Goal: Find specific fact: Find specific fact

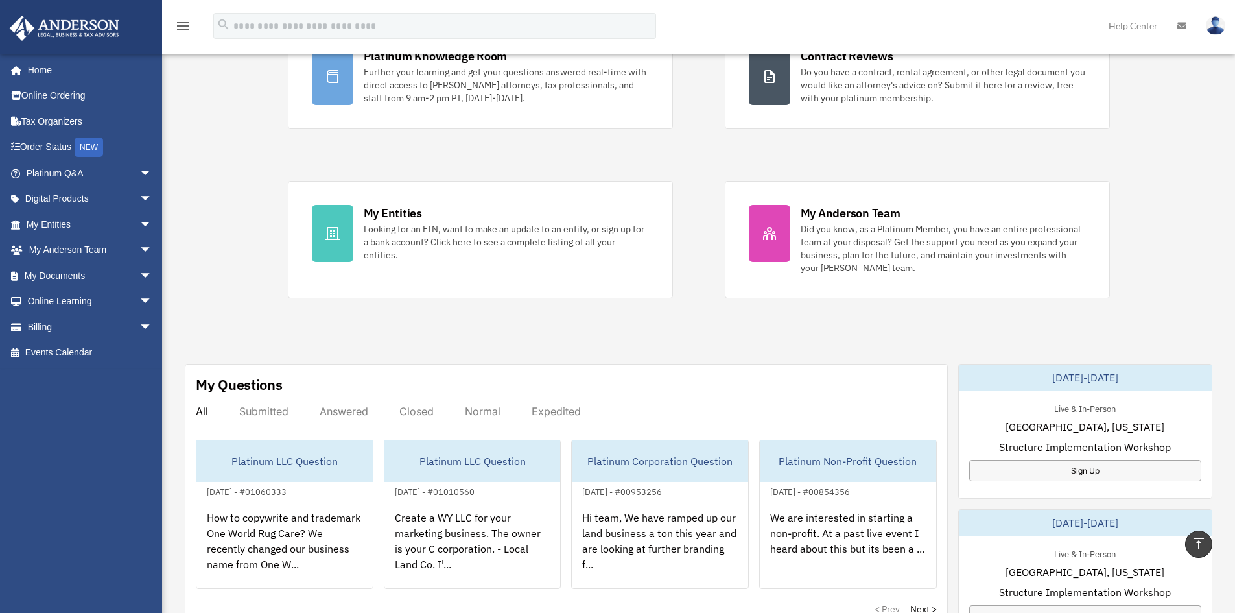
scroll to position [106, 0]
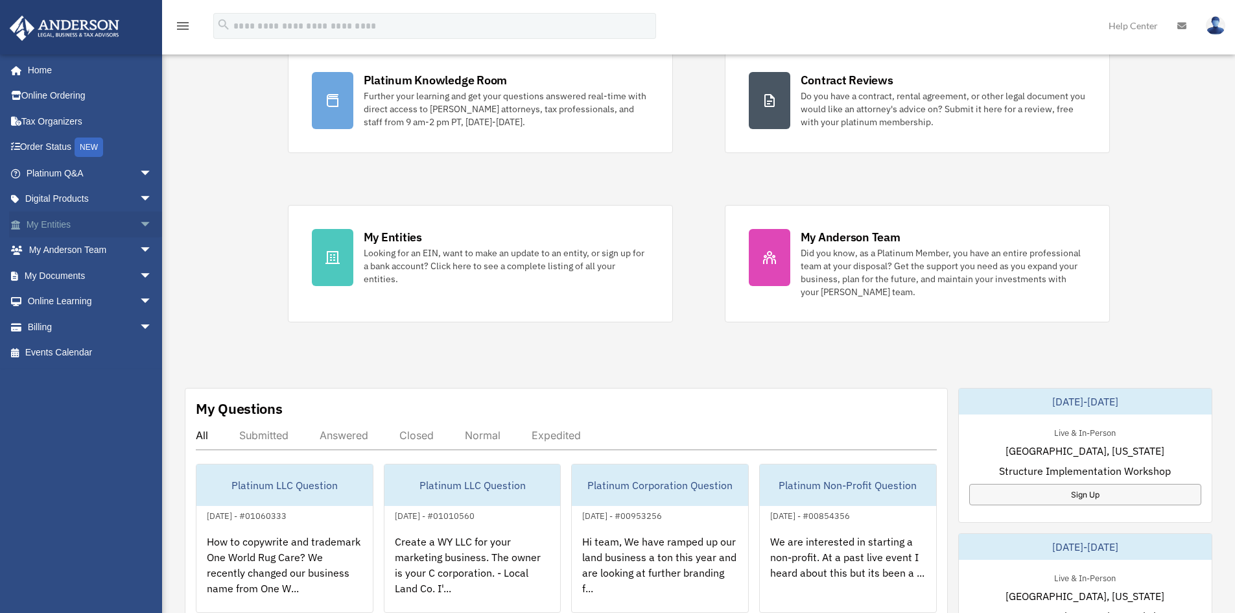
click at [68, 228] on link "My Entities arrow_drop_down" at bounding box center [90, 224] width 163 height 26
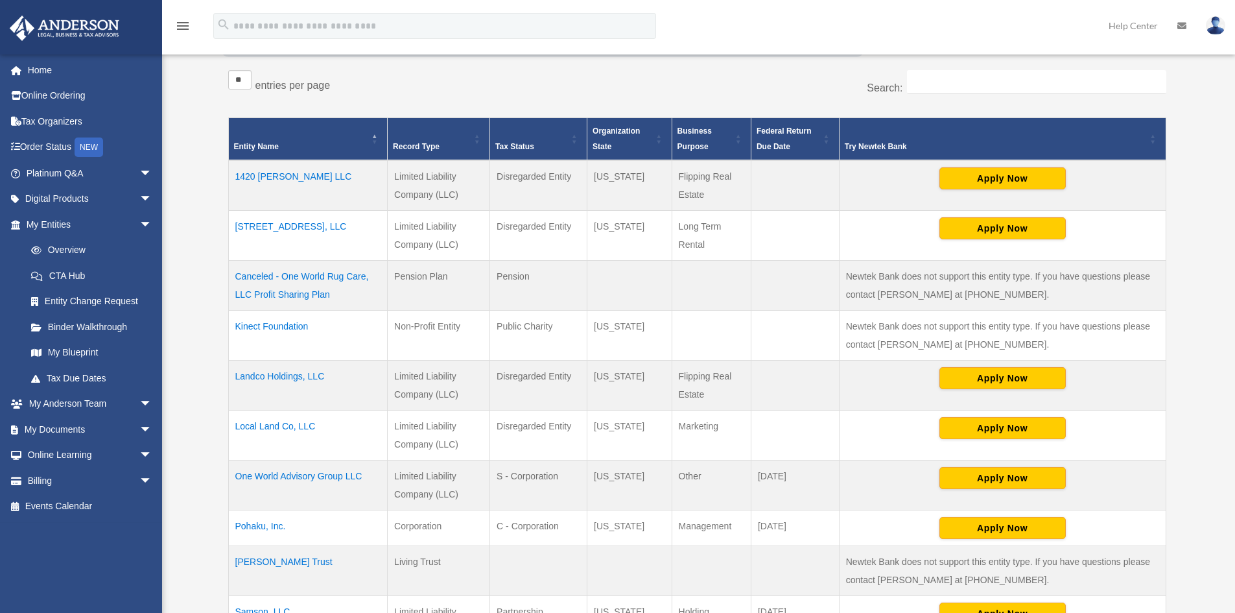
scroll to position [220, 0]
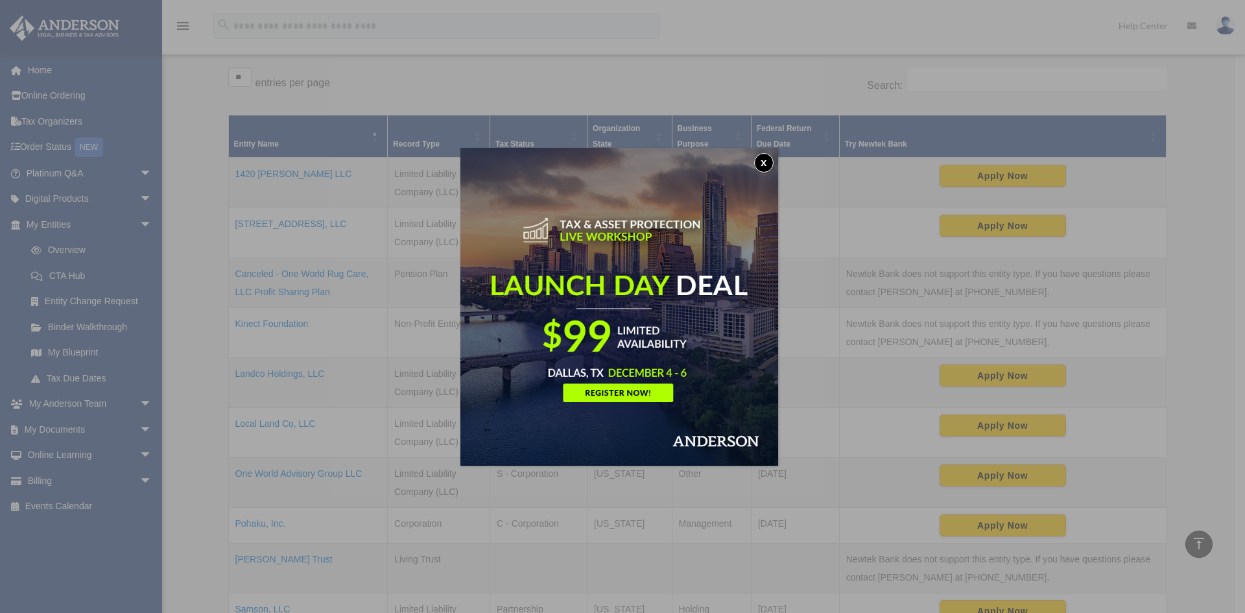
click at [764, 159] on button "x" at bounding box center [763, 162] width 19 height 19
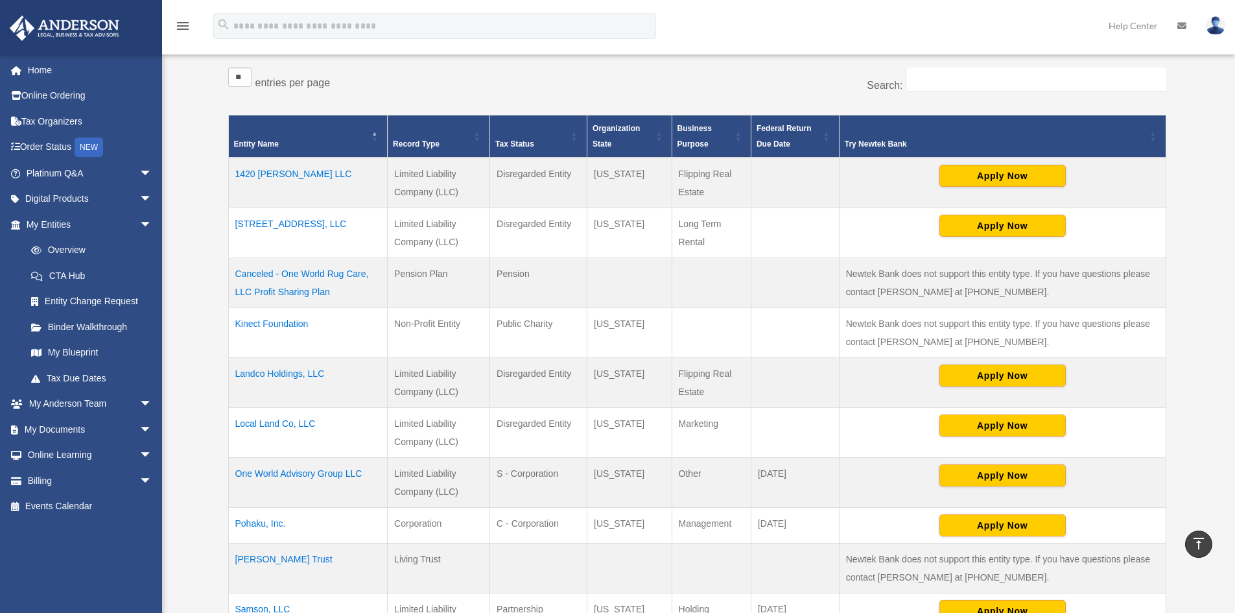
click at [292, 427] on td "Local Land Co, LLC" at bounding box center [307, 433] width 159 height 50
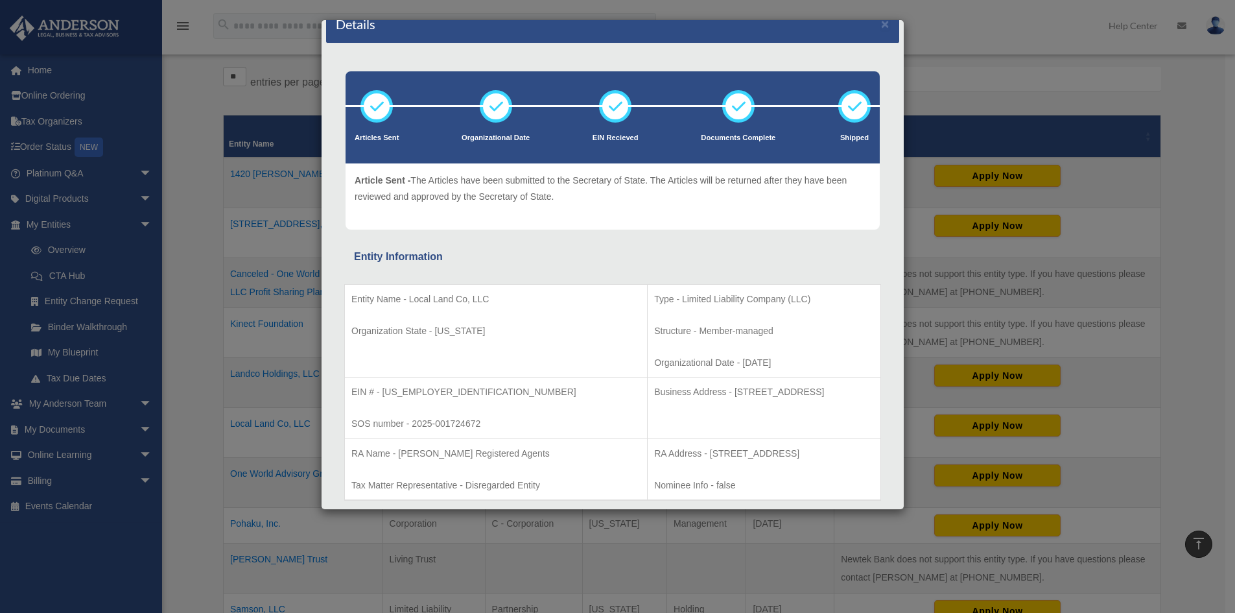
scroll to position [34, 0]
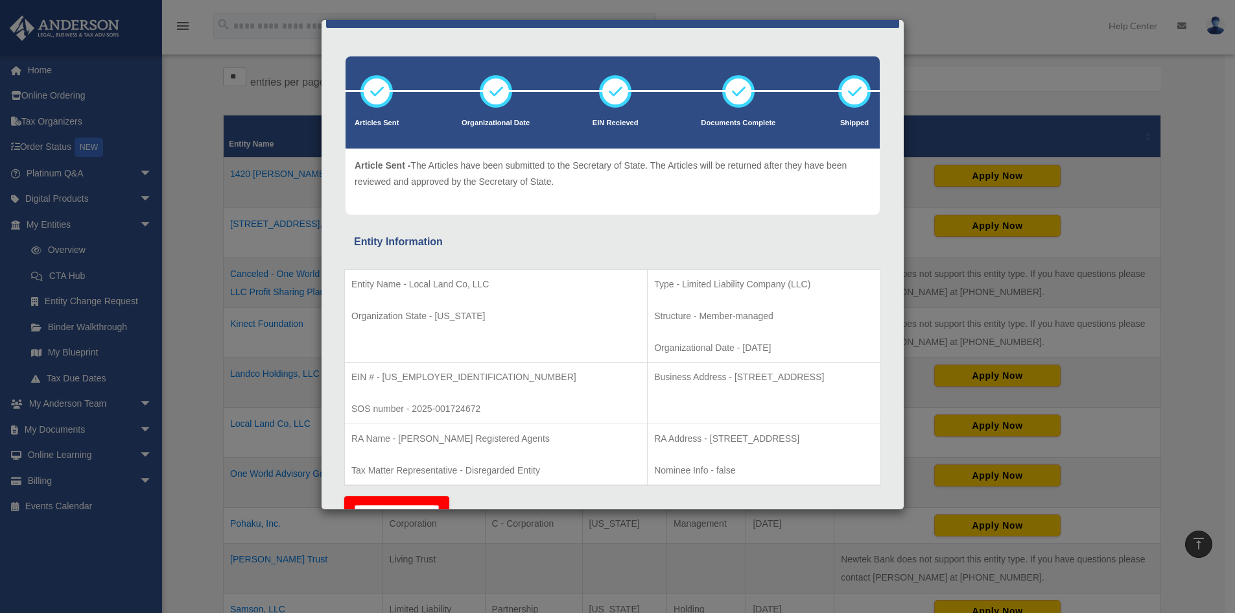
drag, startPoint x: 818, startPoint y: 377, endPoint x: 650, endPoint y: 372, distance: 168.0
click at [654, 372] on p "Business Address - [STREET_ADDRESS]" at bounding box center [764, 377] width 220 height 16
copy p "[STREET_ADDRESS]"
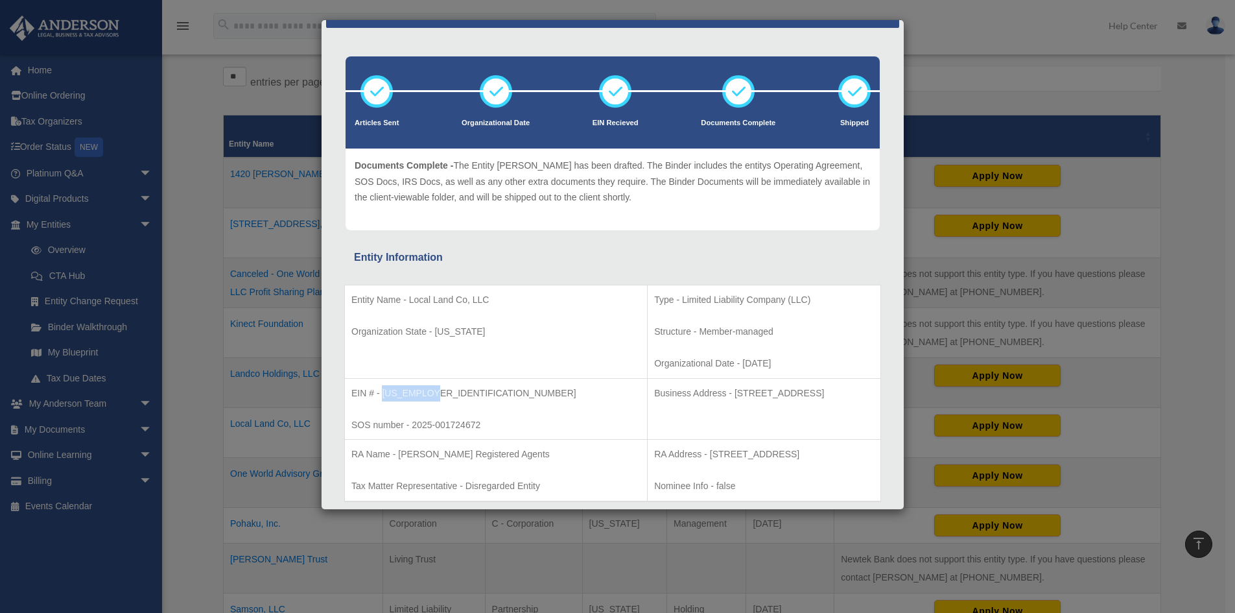
drag, startPoint x: 434, startPoint y: 393, endPoint x: 384, endPoint y: 394, distance: 49.3
click at [384, 394] on p "EIN # - [US_EMPLOYER_IDENTIFICATION_NUMBER]" at bounding box center [495, 393] width 289 height 16
copy p "[US_EMPLOYER_IDENTIFICATION_NUMBER]"
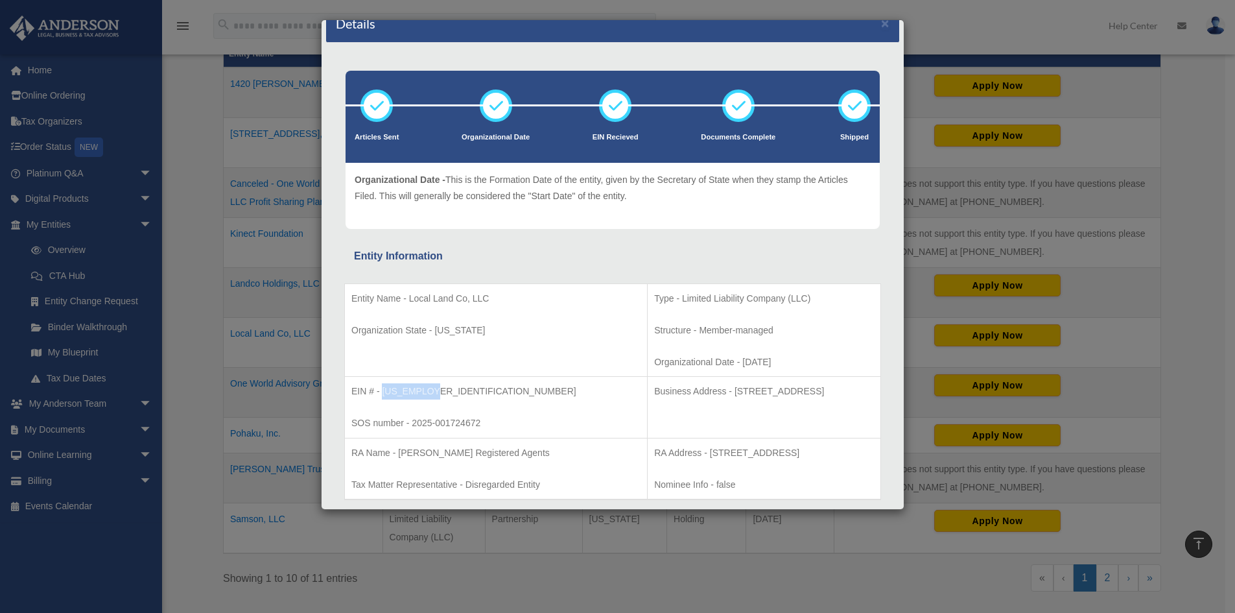
scroll to position [0, 0]
